Goal: Information Seeking & Learning: Learn about a topic

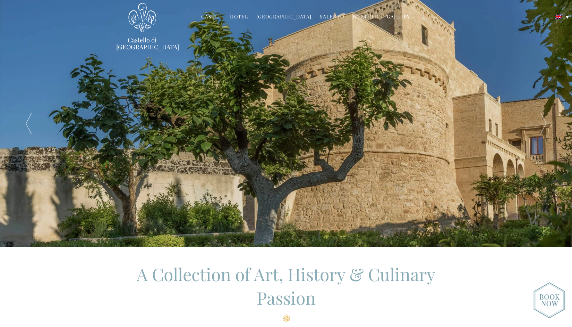
click at [215, 16] on link "Castle" at bounding box center [211, 17] width 20 height 8
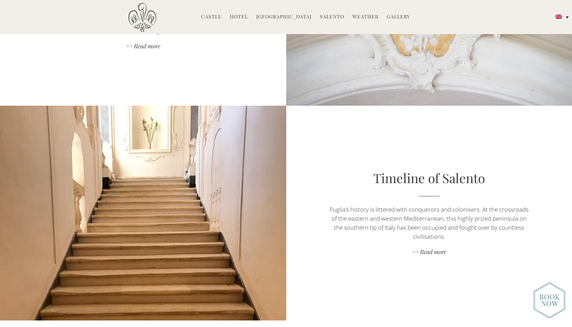
scroll to position [1499, 0]
click at [236, 16] on link "Hotel" at bounding box center [239, 17] width 18 height 8
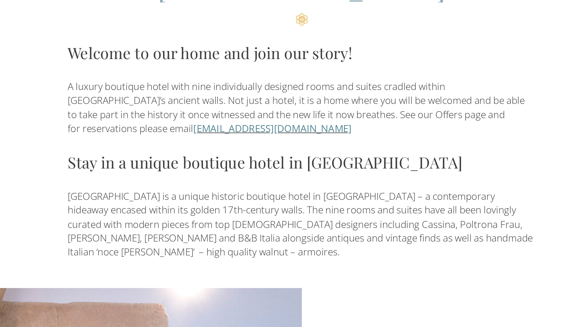
scroll to position [154, 0]
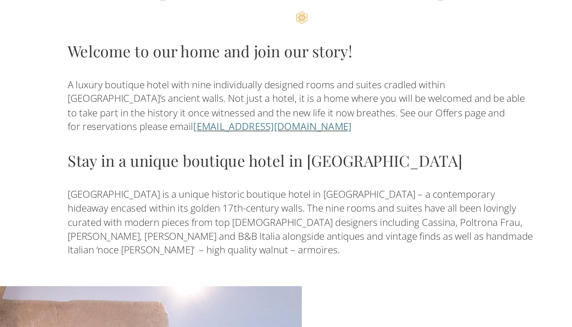
click at [200, 211] on div "A Historic Hotel in Puglia Welcome to our home and join our story! A luxury bou…" at bounding box center [286, 179] width 284 height 201
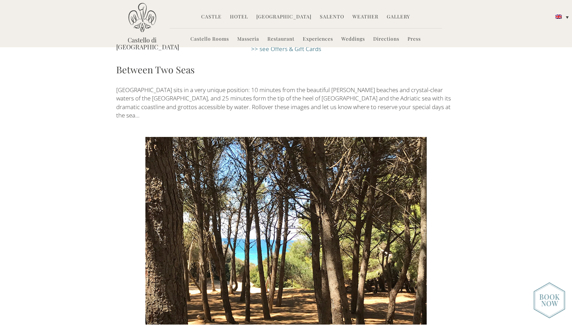
scroll to position [1186, 0]
click at [420, 180] on div at bounding box center [413, 230] width 28 height 187
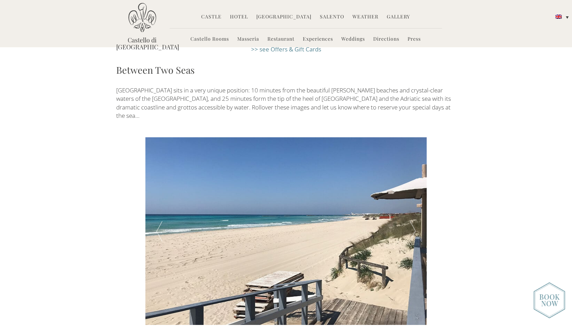
drag, startPoint x: 420, startPoint y: 180, endPoint x: 441, endPoint y: 203, distance: 32.2
click at [415, 187] on div at bounding box center [413, 230] width 28 height 187
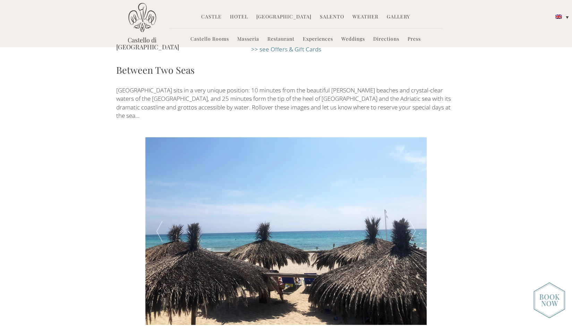
drag, startPoint x: 415, startPoint y: 187, endPoint x: 428, endPoint y: 207, distance: 22.9
click at [415, 183] on div at bounding box center [413, 230] width 28 height 187
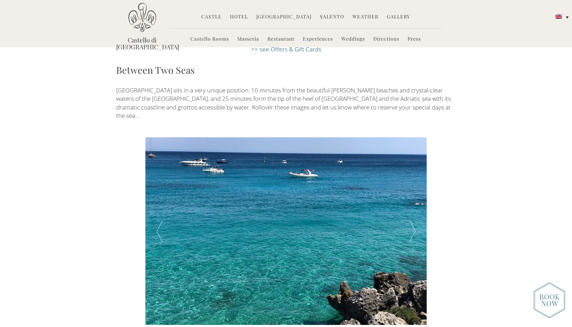
drag, startPoint x: 415, startPoint y: 183, endPoint x: 412, endPoint y: 184, distance: 3.5
click at [412, 184] on div at bounding box center [413, 230] width 28 height 187
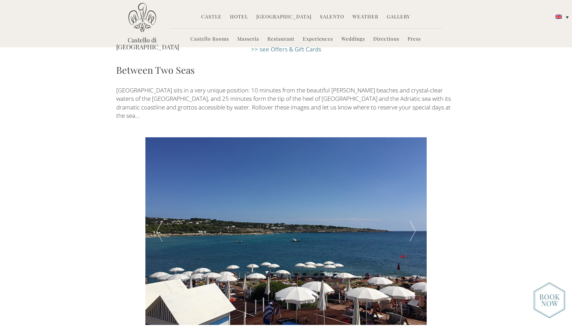
drag, startPoint x: 412, startPoint y: 184, endPoint x: 411, endPoint y: 190, distance: 5.9
click at [411, 190] on div at bounding box center [413, 230] width 28 height 187
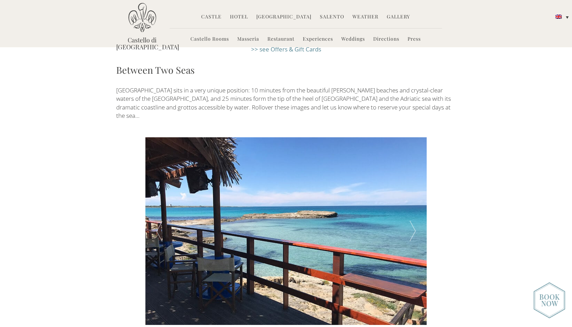
click at [411, 179] on div at bounding box center [413, 230] width 28 height 187
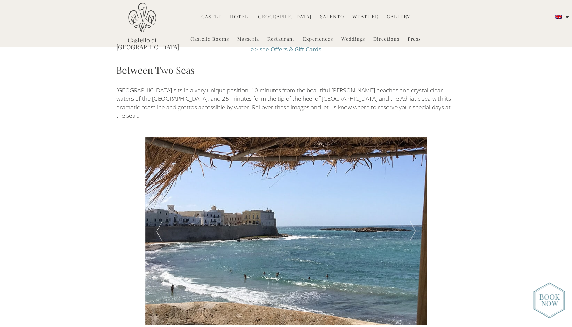
click at [411, 179] on div at bounding box center [413, 230] width 28 height 187
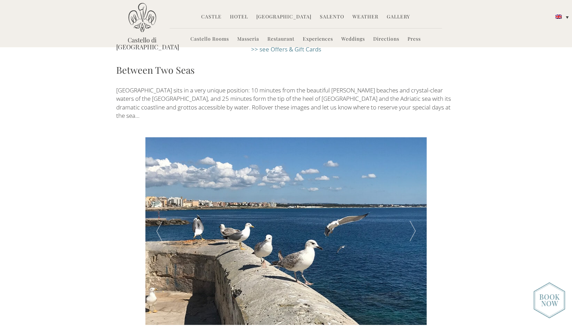
click at [411, 179] on div at bounding box center [413, 230] width 28 height 187
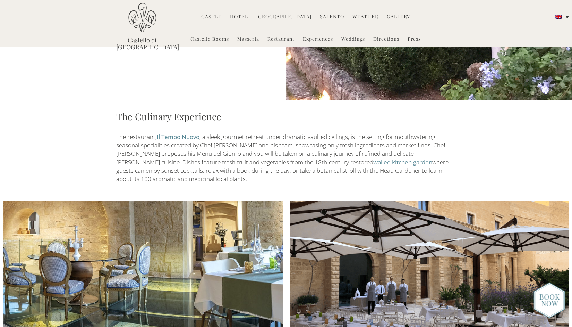
scroll to position [780, 0]
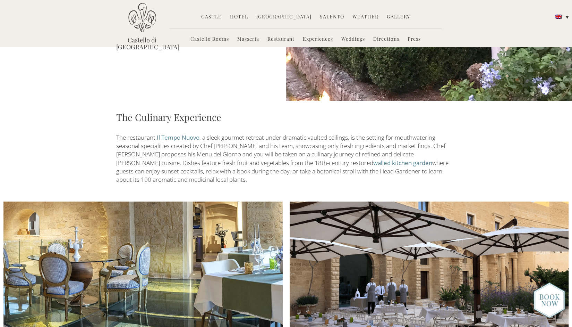
click at [216, 39] on link "Castello Rooms" at bounding box center [210, 39] width 39 height 8
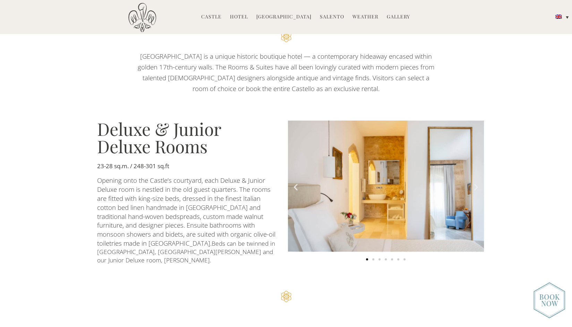
scroll to position [386, 0]
click at [474, 182] on icon "Next slide" at bounding box center [476, 186] width 9 height 9
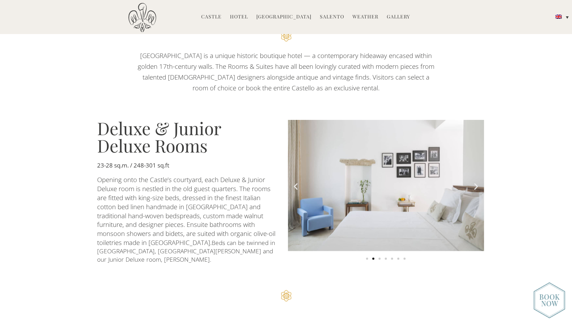
click at [474, 182] on icon "Next slide" at bounding box center [476, 186] width 9 height 9
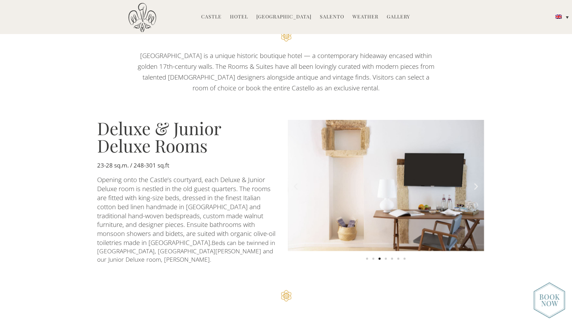
click at [474, 182] on icon "Next slide" at bounding box center [476, 186] width 9 height 9
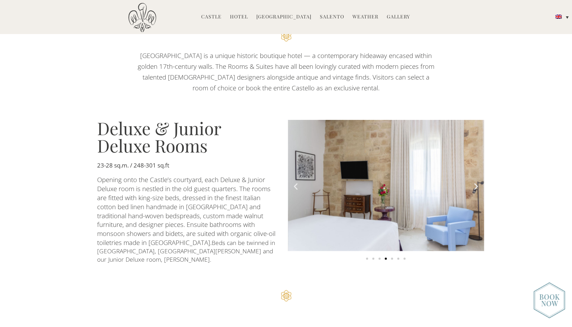
click at [474, 182] on icon "Next slide" at bounding box center [476, 186] width 9 height 9
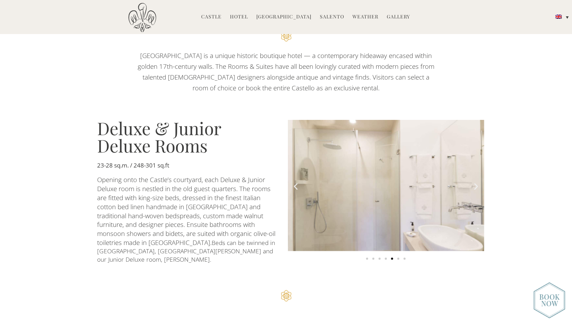
click at [474, 182] on icon "Next slide" at bounding box center [476, 186] width 9 height 9
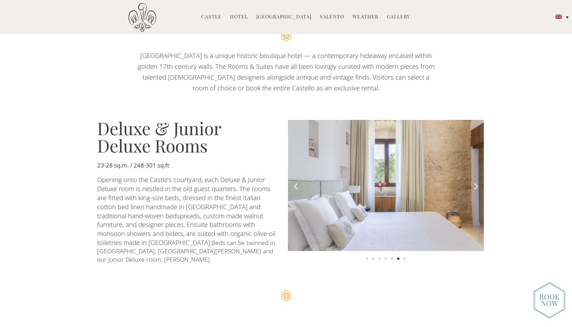
click at [474, 182] on icon "Next slide" at bounding box center [476, 186] width 9 height 9
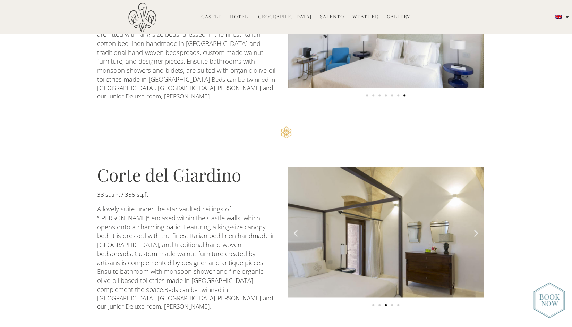
scroll to position [573, 0]
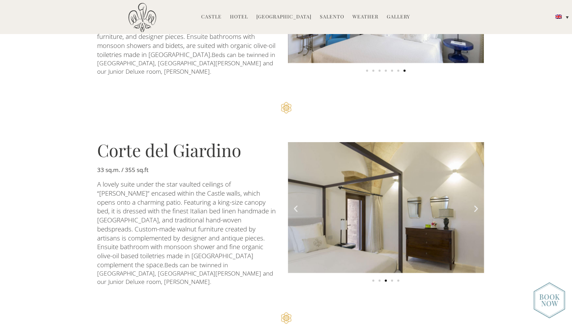
click at [474, 204] on icon "Next slide" at bounding box center [476, 208] width 9 height 9
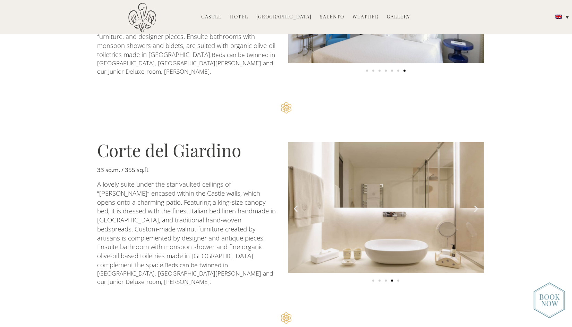
click at [474, 204] on icon "Next slide" at bounding box center [476, 208] width 9 height 9
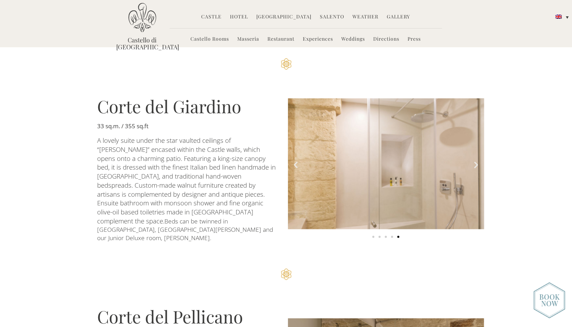
scroll to position [616, 0]
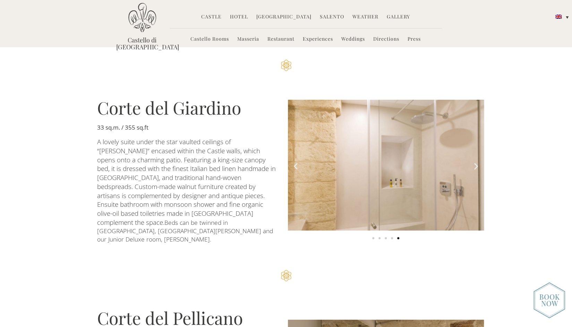
click at [364, 16] on link "Weather" at bounding box center [366, 17] width 26 height 8
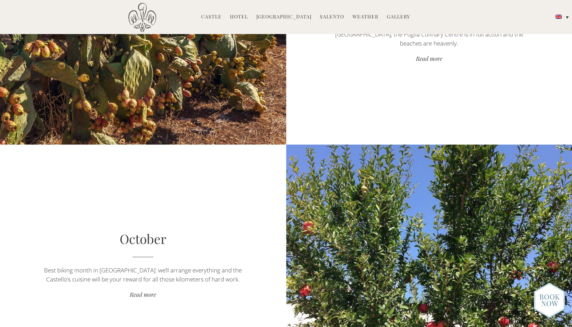
scroll to position [2326, 0]
click at [328, 15] on link "Salento" at bounding box center [332, 17] width 24 height 8
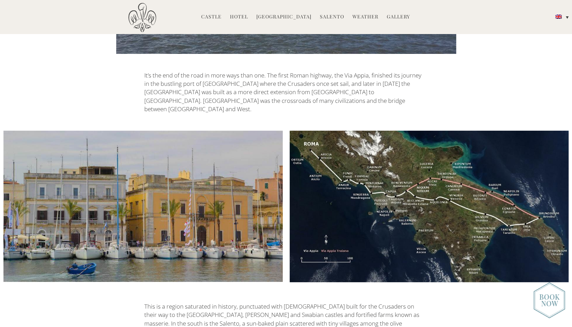
scroll to position [575, 0]
